Goal: Find specific page/section

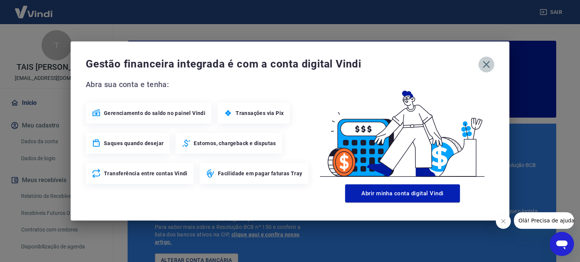
click at [483, 65] on icon "button" at bounding box center [486, 64] width 12 height 12
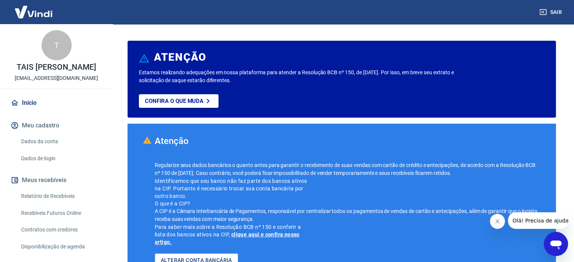
click at [63, 211] on link "Recebíveis Futuros Online" at bounding box center [61, 213] width 86 height 15
